Goal: Find specific page/section: Find specific page/section

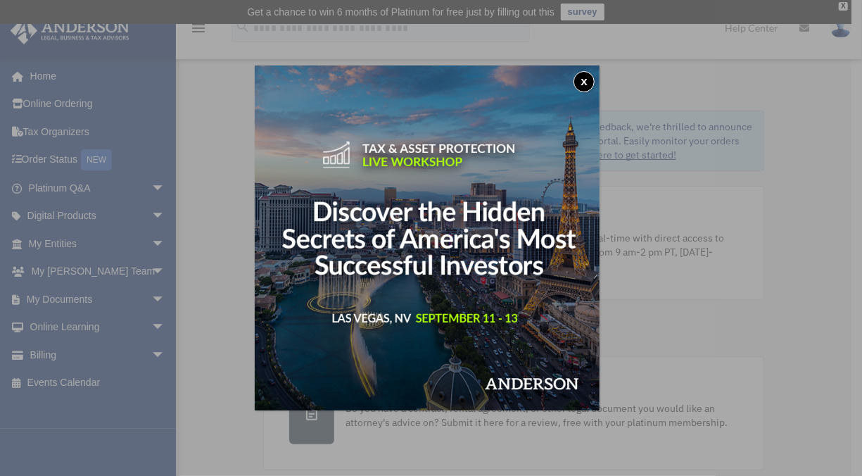
click at [64, 159] on div "x" at bounding box center [431, 238] width 862 height 476
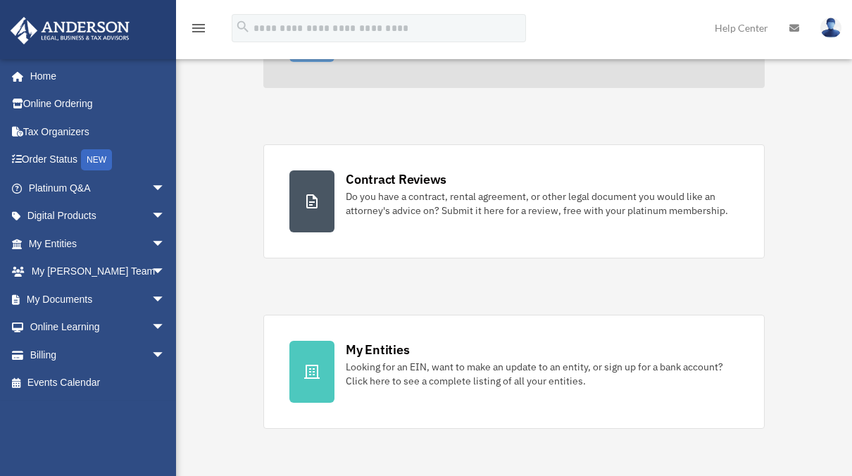
scroll to position [215, 0]
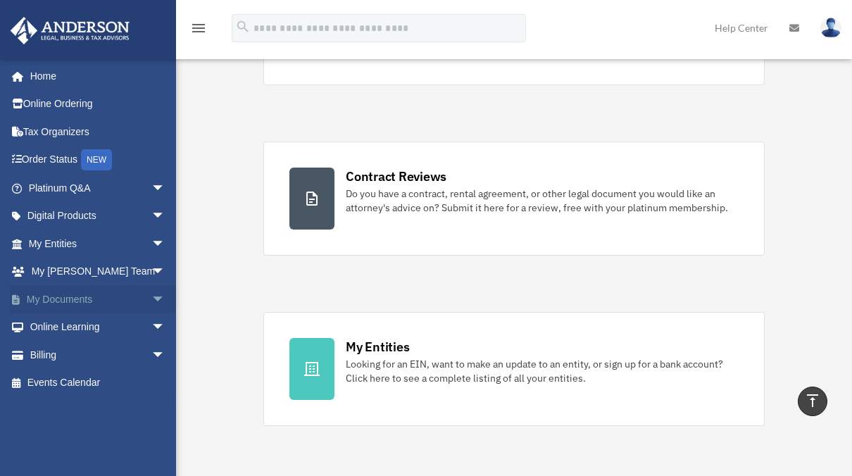
click at [77, 307] on link "My Documents arrow_drop_down" at bounding box center [98, 299] width 177 height 28
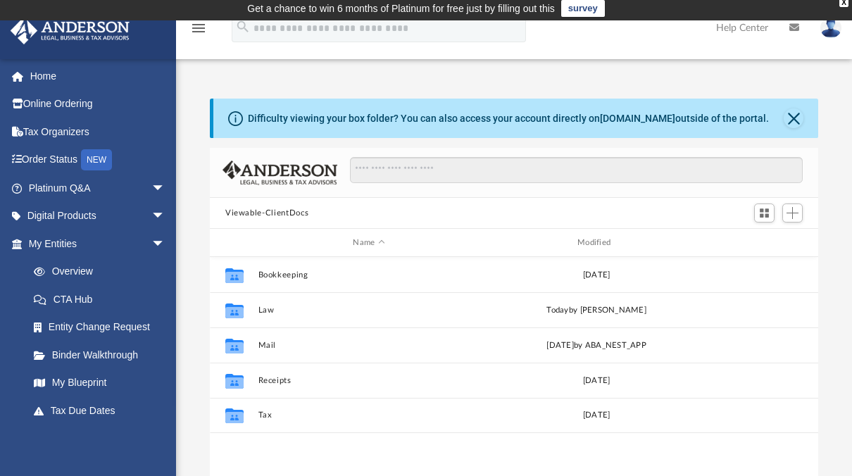
scroll to position [4, 0]
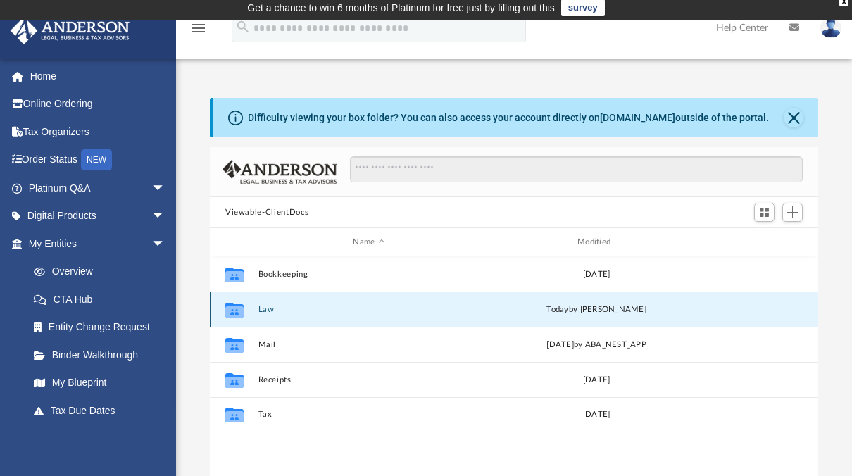
click at [275, 305] on button "Law" at bounding box center [369, 309] width 222 height 9
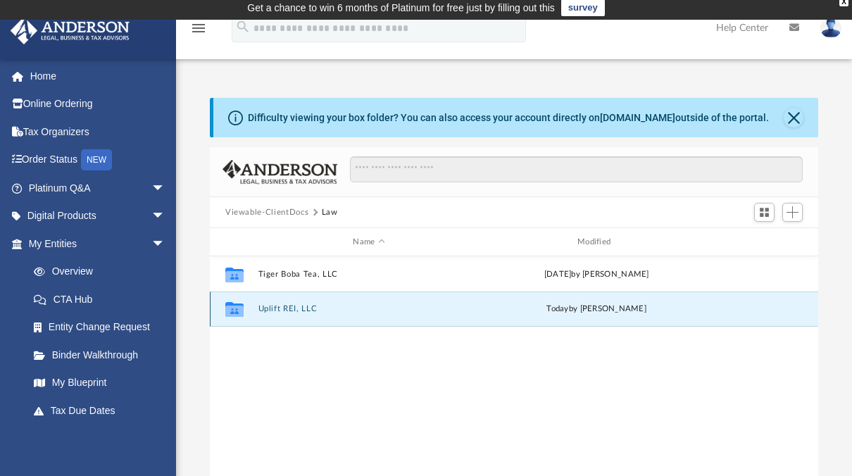
click at [282, 313] on button "Uplift REI, LLC" at bounding box center [369, 308] width 222 height 9
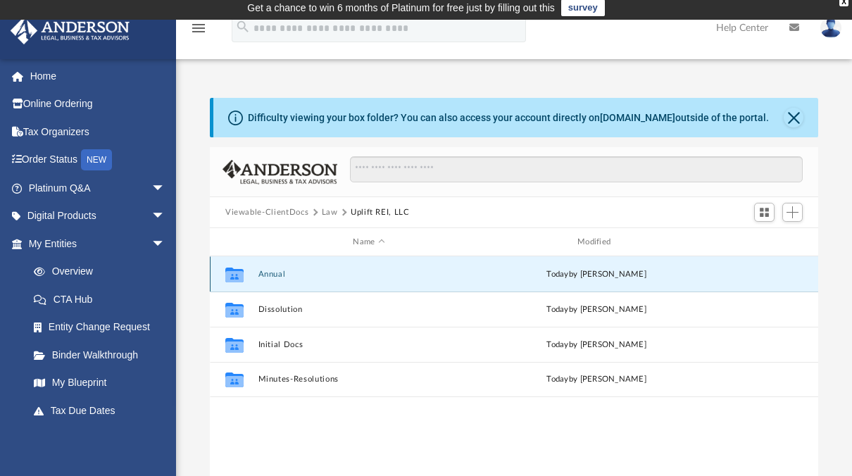
click at [277, 277] on button "Annual" at bounding box center [369, 274] width 222 height 9
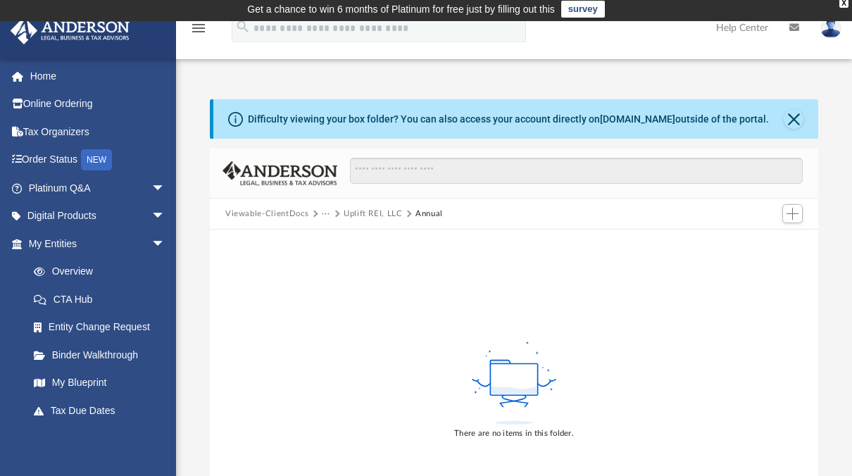
scroll to position [0, 0]
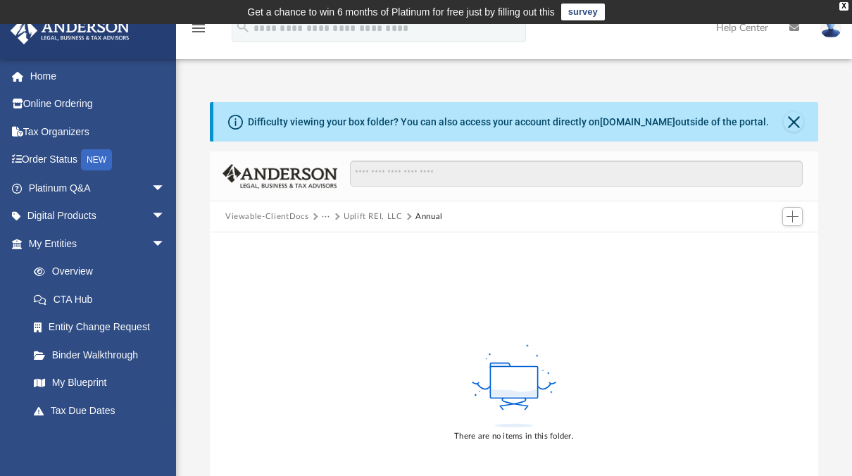
click at [365, 214] on button "Uplift REI, LLC" at bounding box center [372, 216] width 59 height 13
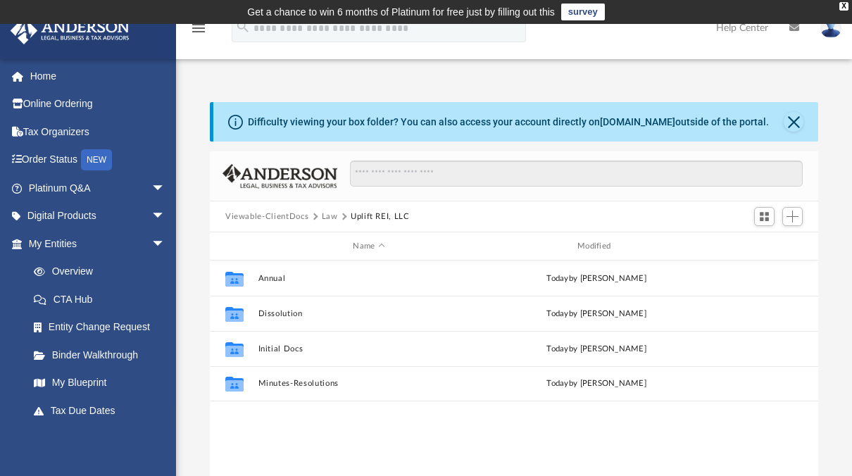
scroll to position [309, 597]
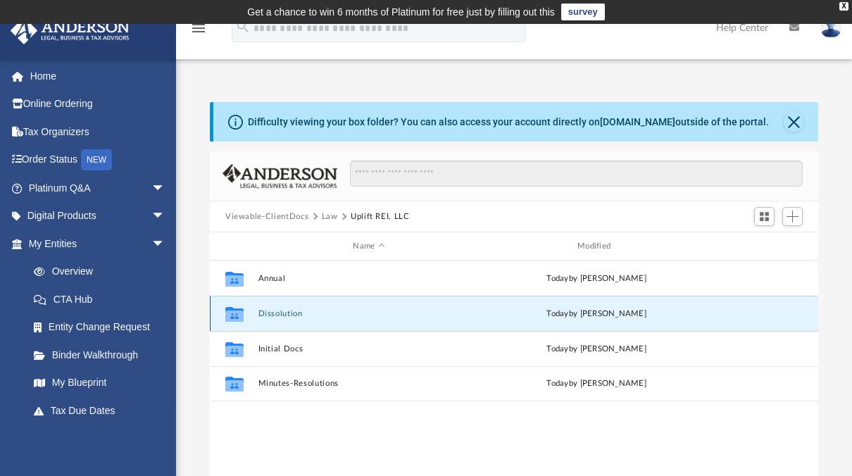
click at [296, 310] on button "Dissolution" at bounding box center [369, 313] width 222 height 9
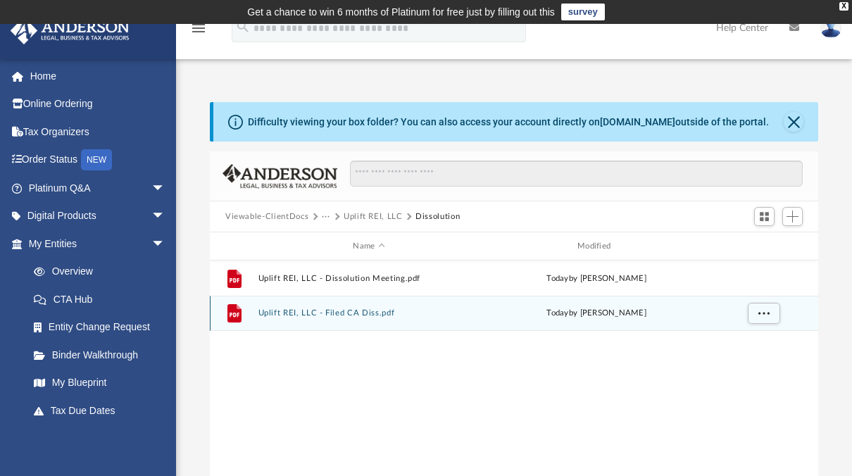
click at [326, 317] on div "File Uplift REI, LLC - Filed CA Diss.pdf today by Seth Blomquist" at bounding box center [514, 313] width 608 height 35
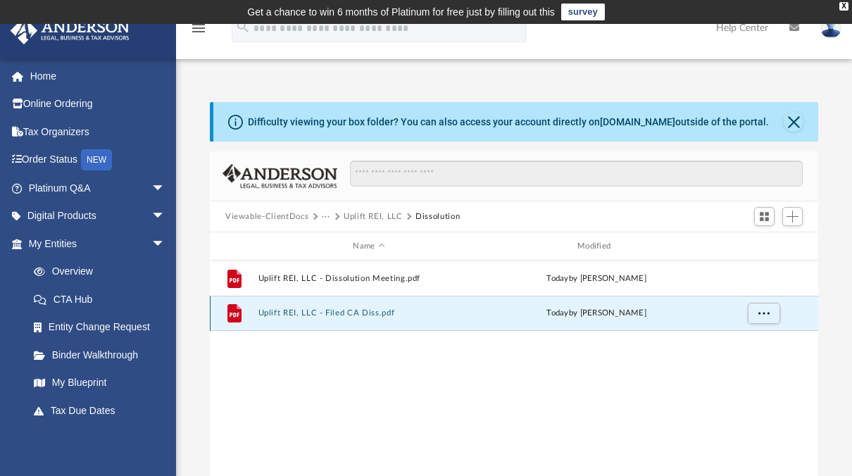
click at [326, 313] on button "Uplift REI, LLC - Filed CA Diss.pdf" at bounding box center [369, 312] width 222 height 9
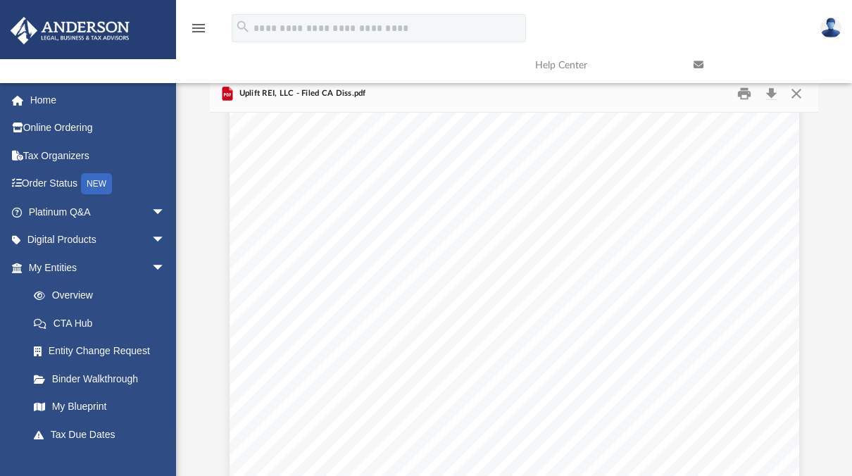
scroll to position [193, 0]
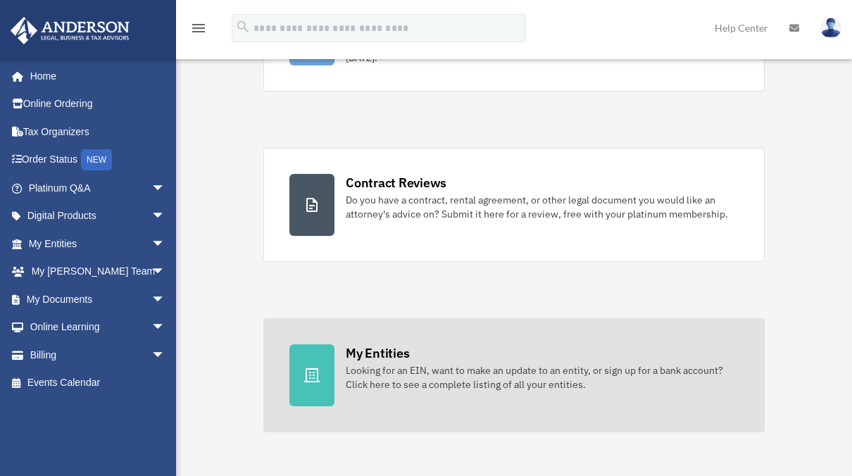
scroll to position [215, 0]
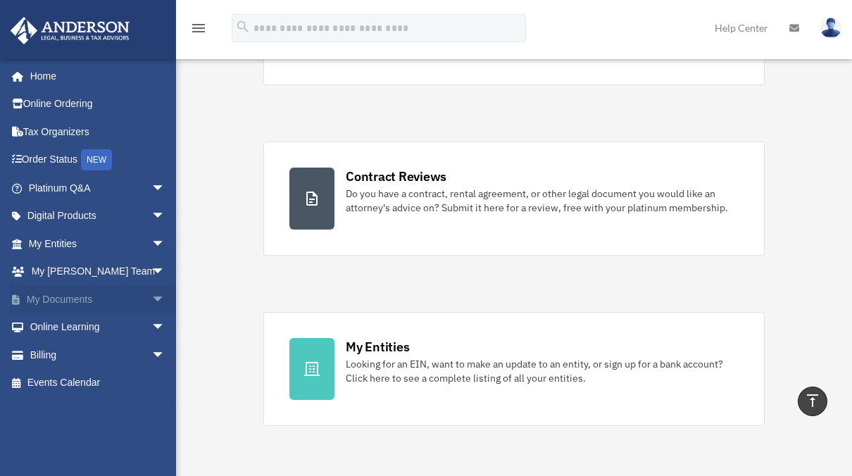
click at [72, 289] on link "My Documents arrow_drop_down" at bounding box center [98, 299] width 177 height 28
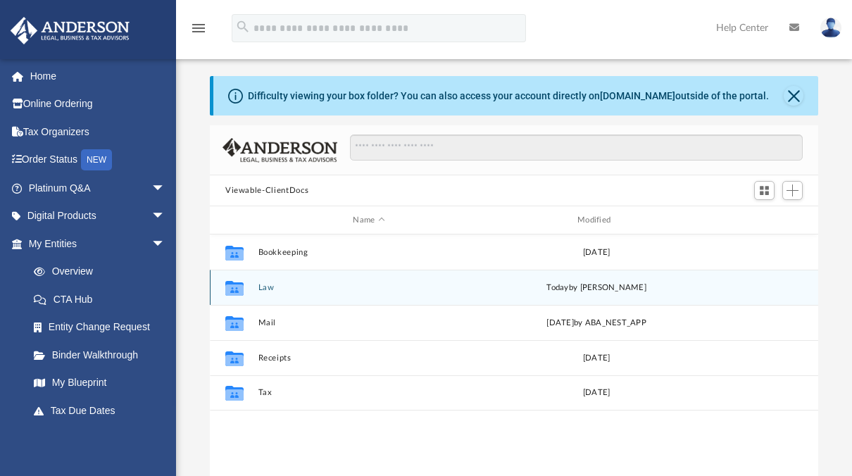
scroll to position [30, 0]
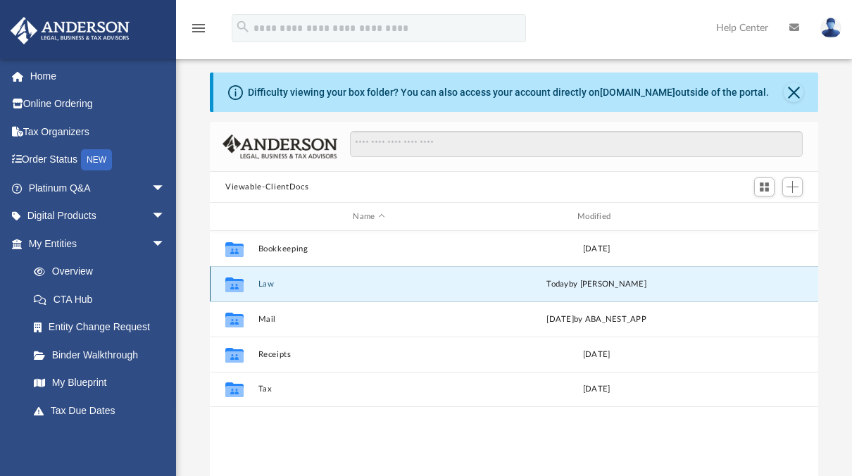
click at [281, 282] on button "Law" at bounding box center [369, 283] width 222 height 9
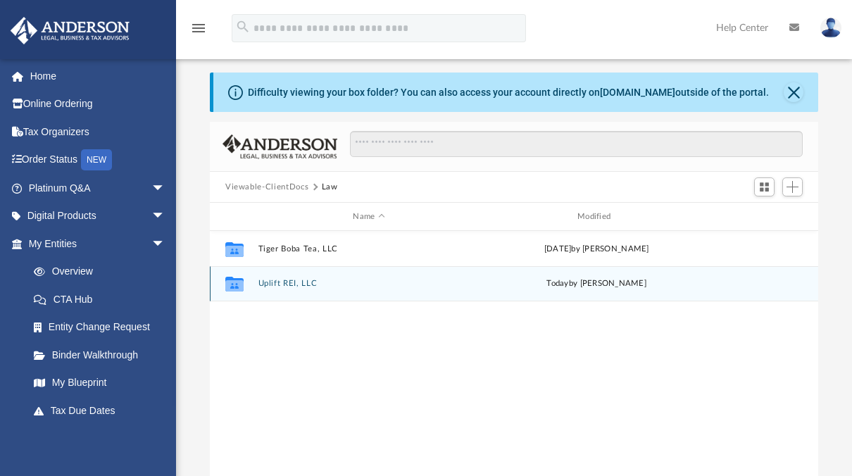
click at [282, 293] on div "Collaborated Folder Uplift REI, LLC [DATE] by [PERSON_NAME]" at bounding box center [514, 283] width 608 height 35
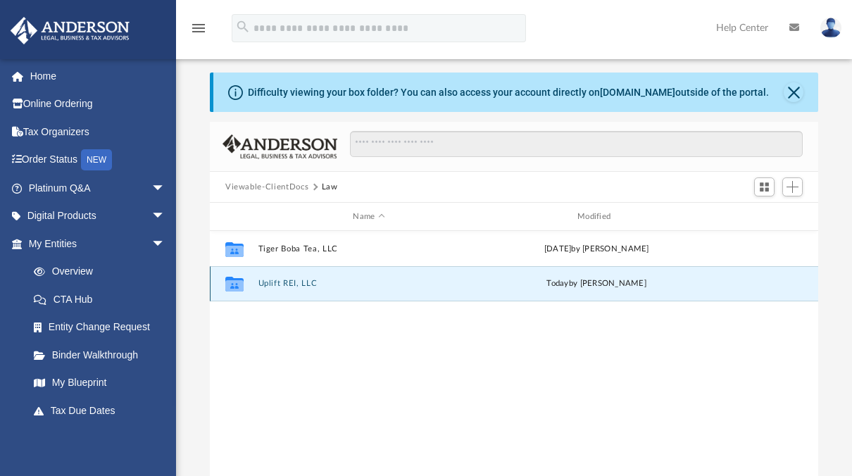
click at [283, 289] on div "Collaborated Folder Uplift REI, LLC [DATE] by [PERSON_NAME]" at bounding box center [514, 283] width 608 height 35
drag, startPoint x: 283, startPoint y: 289, endPoint x: 270, endPoint y: 283, distance: 14.8
click at [270, 283] on button "Uplift REI, LLC" at bounding box center [369, 283] width 222 height 9
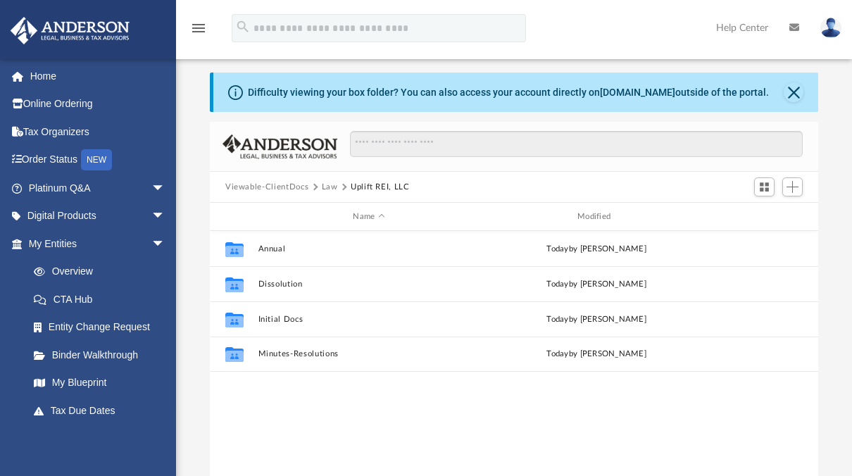
click at [287, 401] on div "Collaborated Folder Annual [DATE] by [PERSON_NAME] Collaborated Folder Dissolut…" at bounding box center [514, 377] width 608 height 292
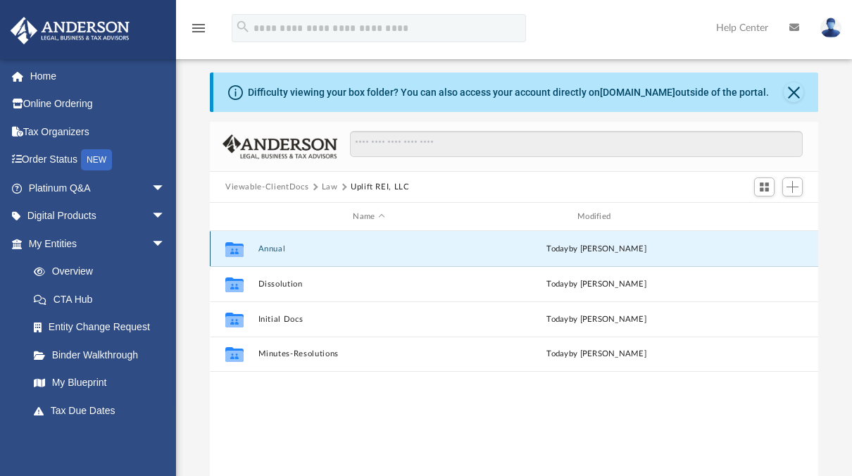
click at [271, 246] on button "Annual" at bounding box center [369, 248] width 222 height 9
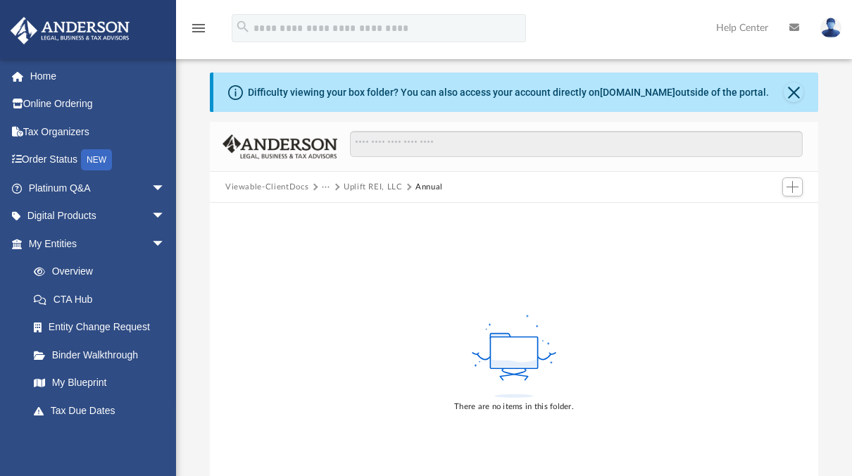
click at [378, 186] on button "Uplift REI, LLC" at bounding box center [372, 187] width 59 height 13
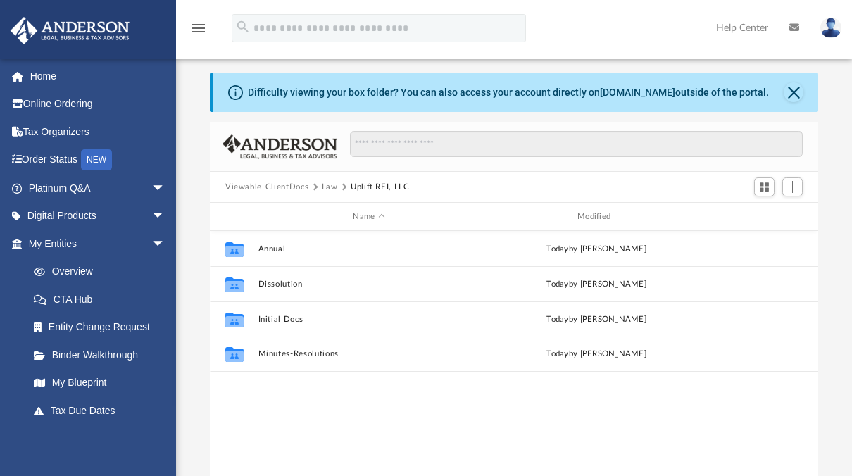
scroll to position [309, 597]
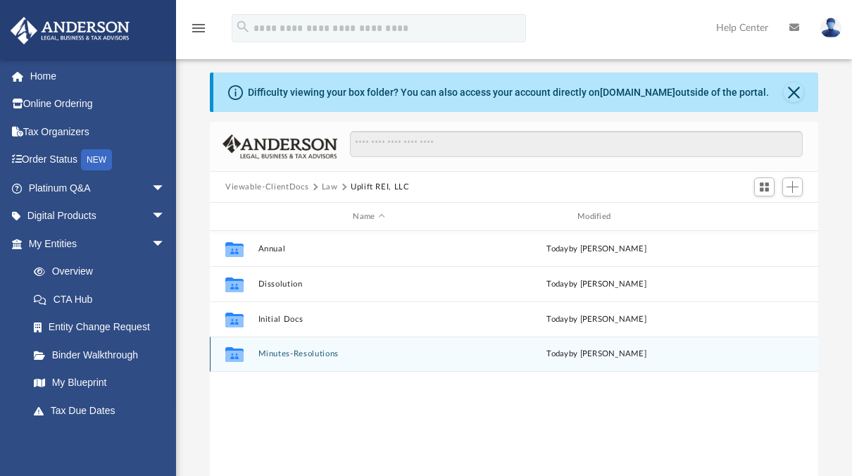
click at [294, 354] on button "Minutes-Resolutions" at bounding box center [369, 353] width 222 height 9
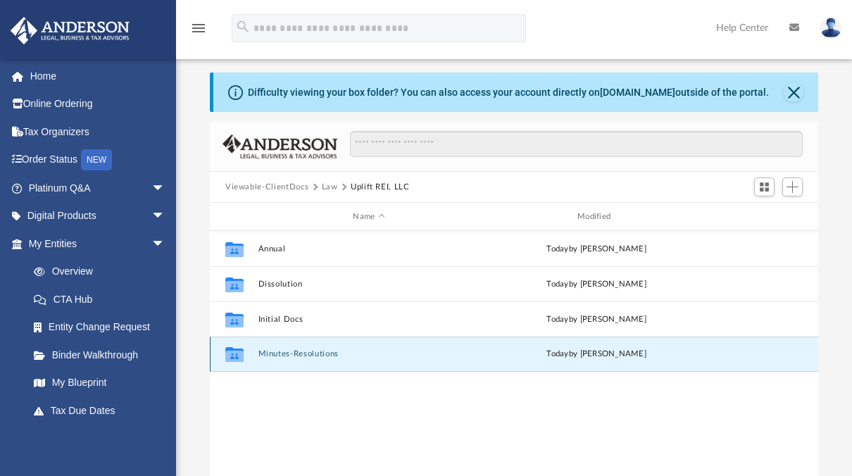
click at [294, 354] on button "Minutes-Resolutions" at bounding box center [369, 353] width 222 height 9
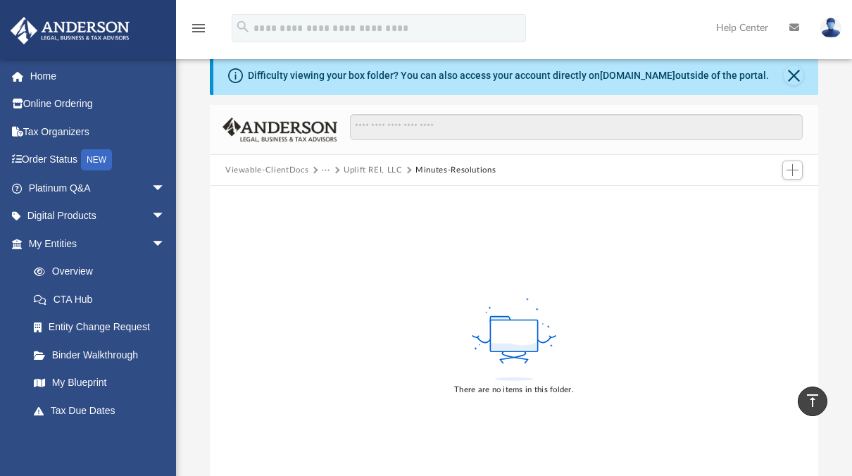
scroll to position [0, 0]
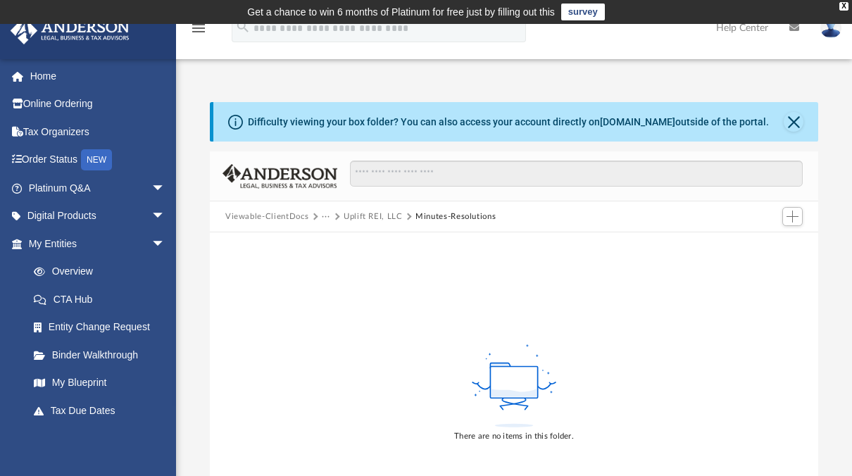
drag, startPoint x: 379, startPoint y: 206, endPoint x: 377, endPoint y: 213, distance: 7.2
click at [377, 213] on div "Viewable-ClientDocs ··· Uplift REI, LLC Minutes-Resolutions" at bounding box center [514, 216] width 608 height 31
click at [377, 213] on button "Uplift REI, LLC" at bounding box center [372, 216] width 59 height 13
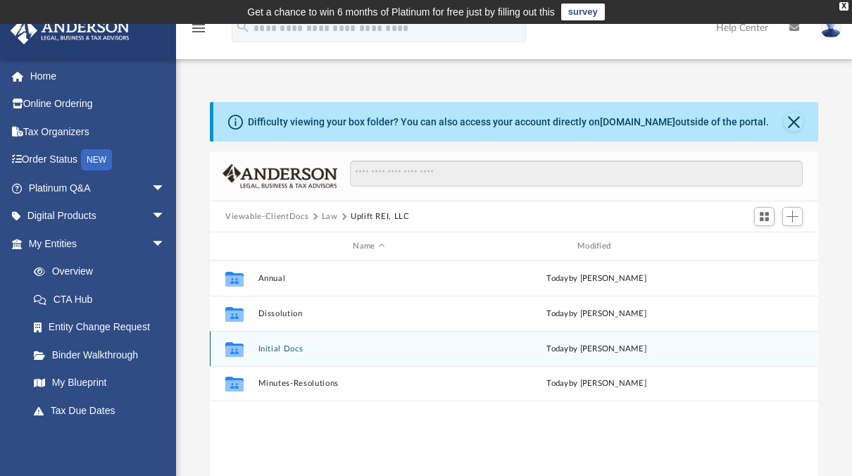
scroll to position [309, 597]
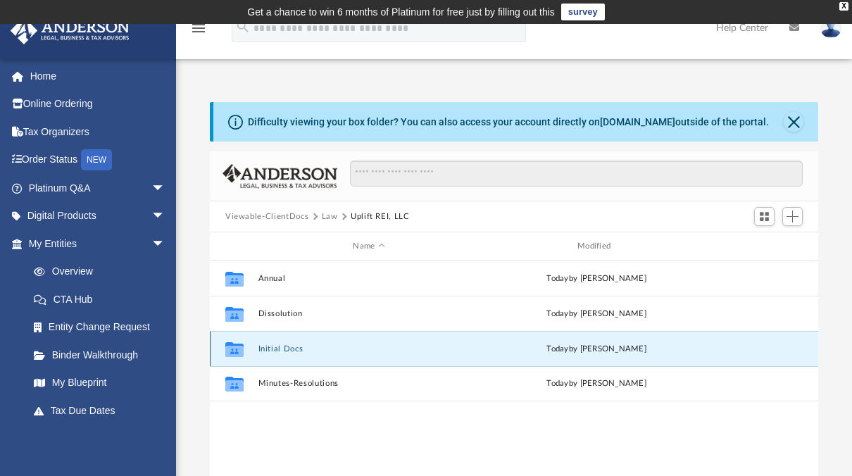
click at [271, 345] on button "Initial Docs" at bounding box center [369, 348] width 222 height 9
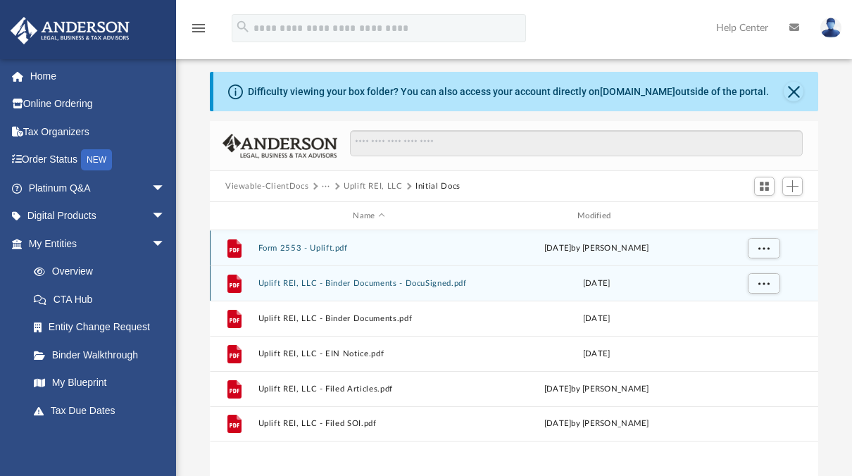
scroll to position [31, 0]
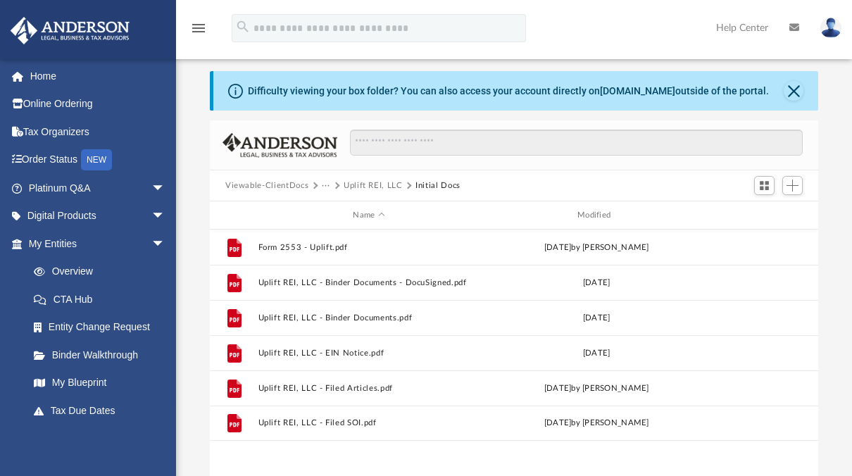
click at [277, 186] on button "Viewable-ClientDocs" at bounding box center [266, 185] width 83 height 13
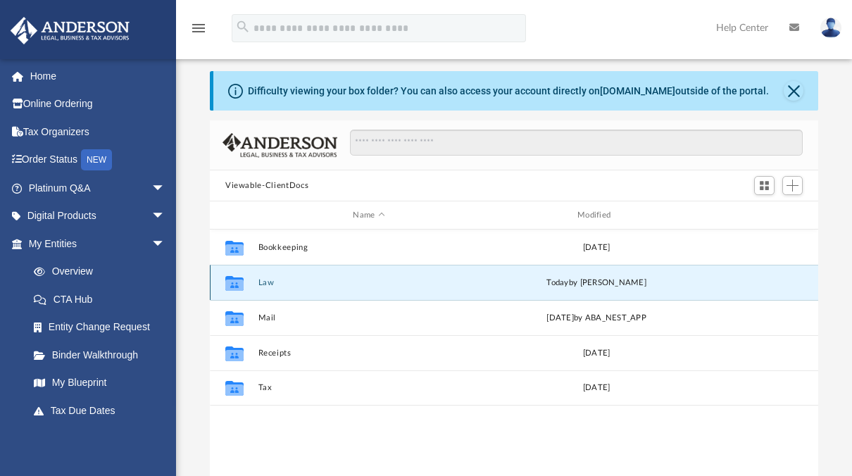
click at [279, 282] on button "Law" at bounding box center [369, 282] width 222 height 9
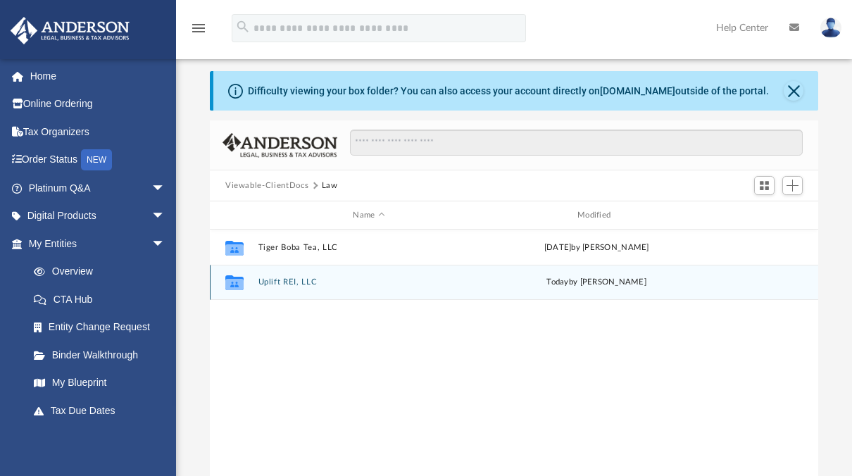
click at [284, 278] on button "Uplift REI, LLC" at bounding box center [369, 281] width 222 height 9
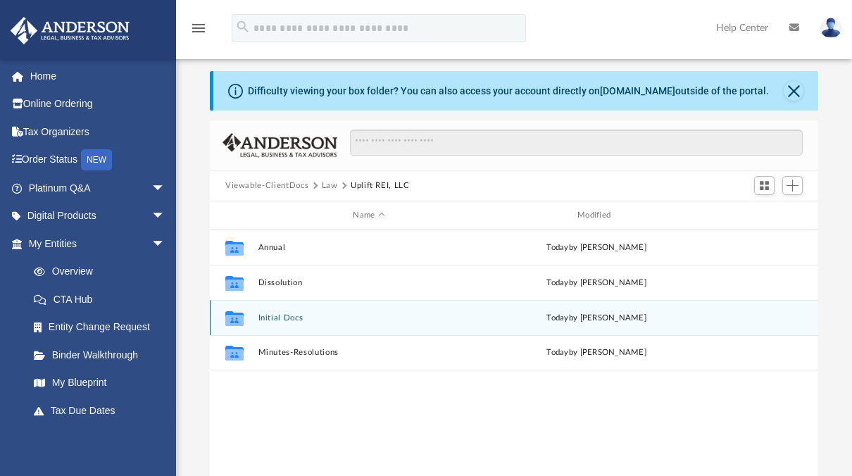
click at [286, 315] on button "Initial Docs" at bounding box center [369, 317] width 222 height 9
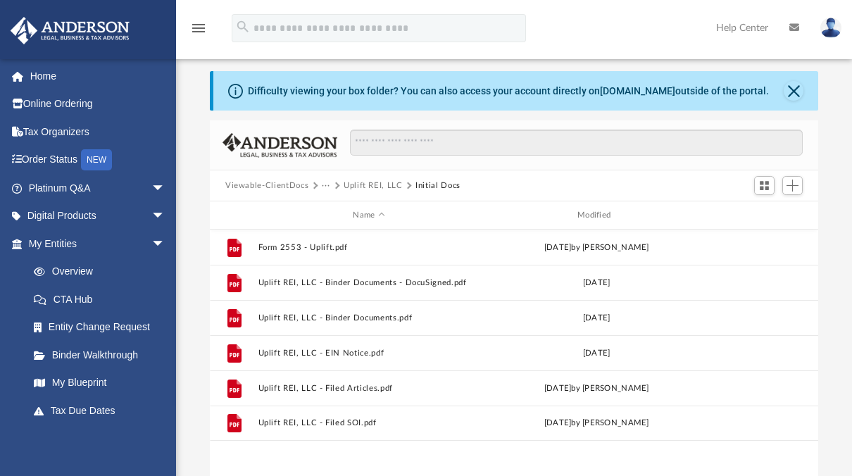
click at [388, 187] on button "Uplift REI, LLC" at bounding box center [372, 185] width 59 height 13
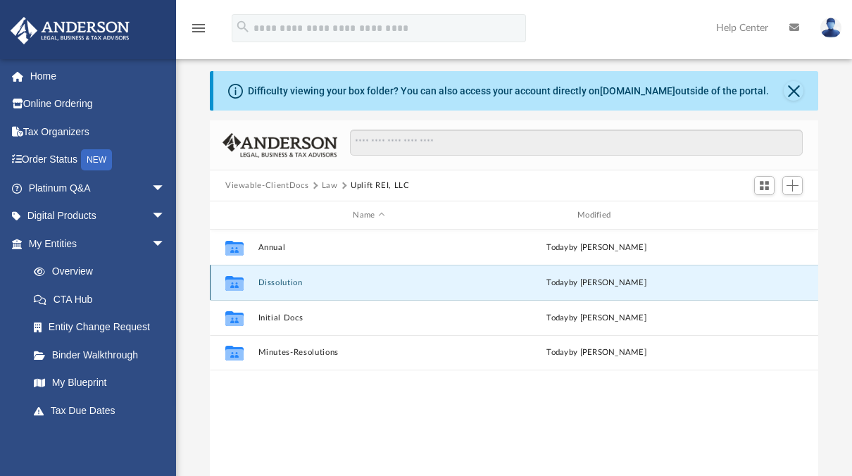
click at [289, 279] on button "Dissolution" at bounding box center [369, 282] width 222 height 9
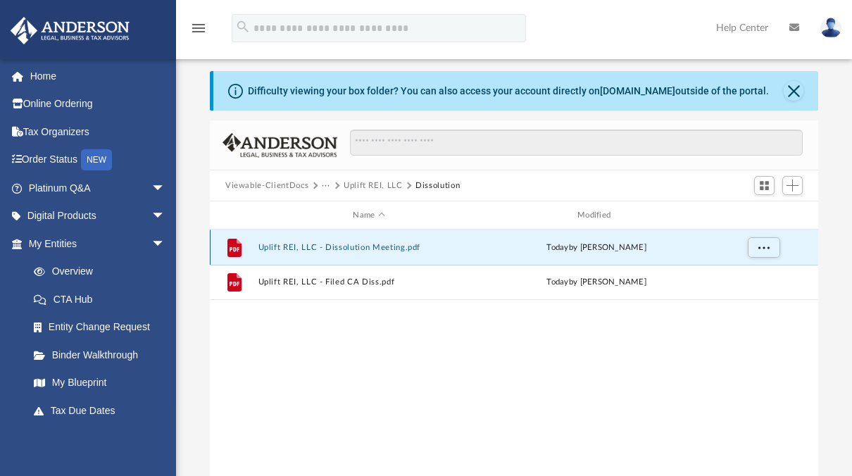
click at [315, 249] on button "Uplift REI, LLC - Dissolution Meeting.pdf" at bounding box center [369, 247] width 222 height 9
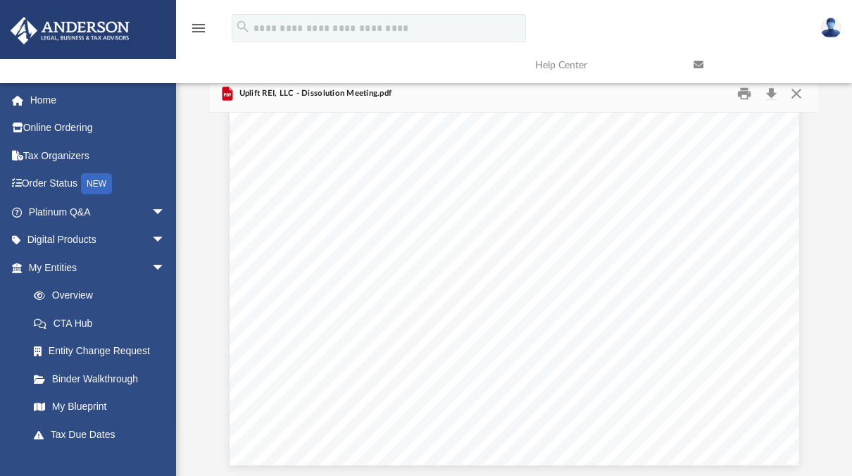
scroll to position [396, 0]
click at [119, 351] on link "Entity Change Request" at bounding box center [103, 351] width 167 height 28
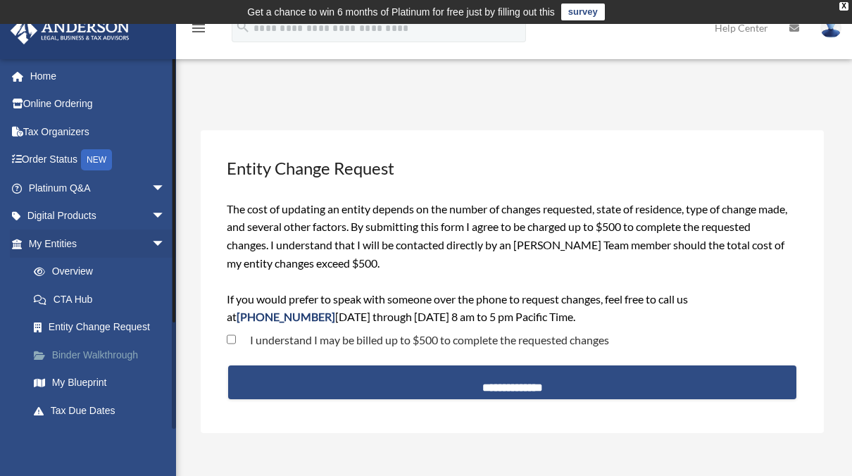
click at [106, 355] on link "Binder Walkthrough" at bounding box center [103, 355] width 167 height 28
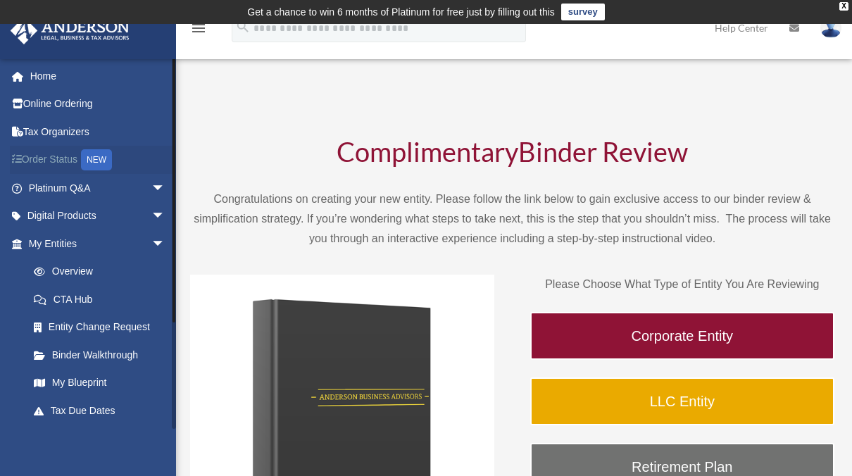
click at [59, 159] on link "Order Status NEW" at bounding box center [98, 160] width 177 height 29
click at [60, 159] on link "Order Status NEW" at bounding box center [98, 160] width 177 height 29
